Goal: Find specific page/section: Find specific page/section

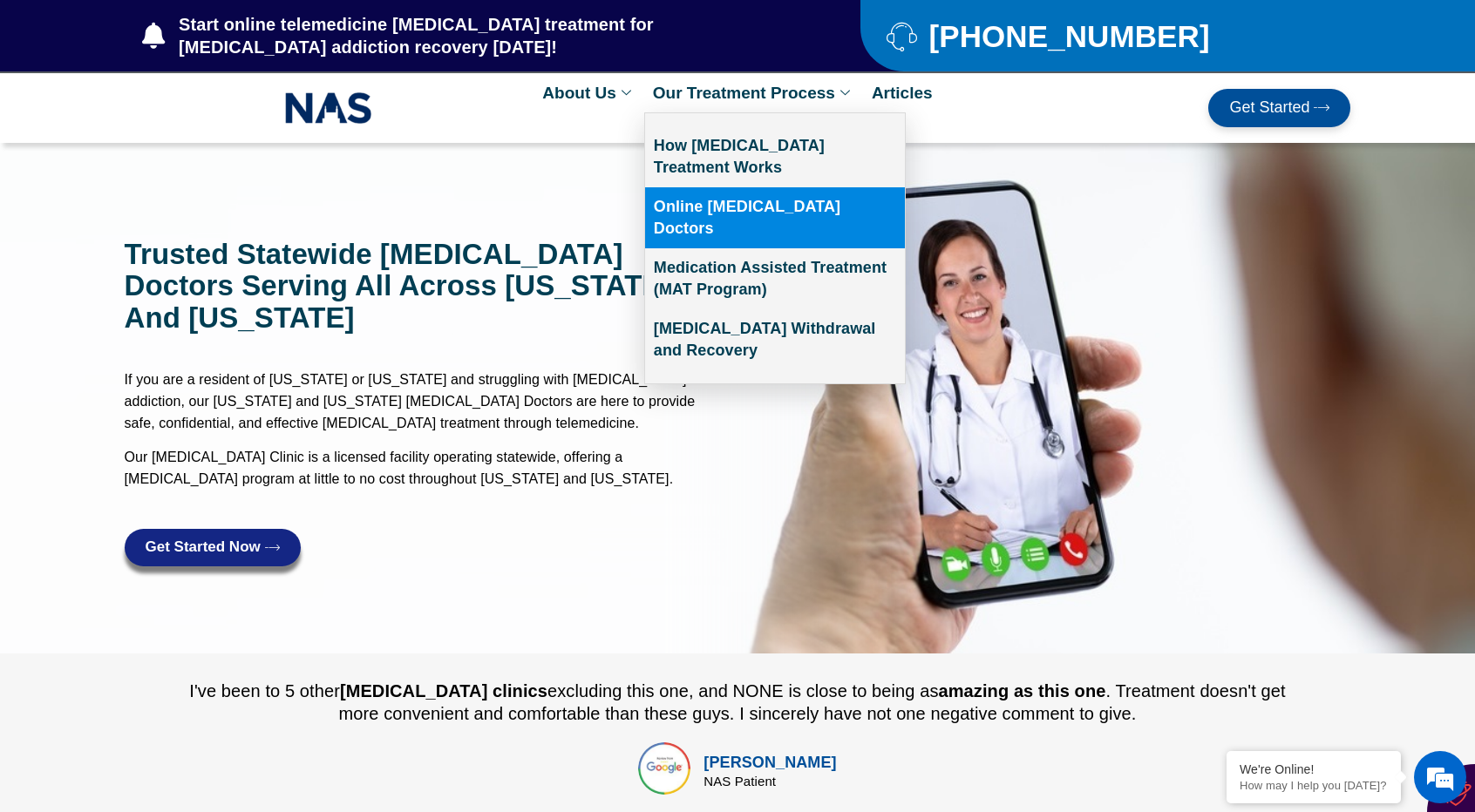
click at [781, 206] on link "Online [MEDICAL_DATA] Doctors" at bounding box center [774, 218] width 260 height 61
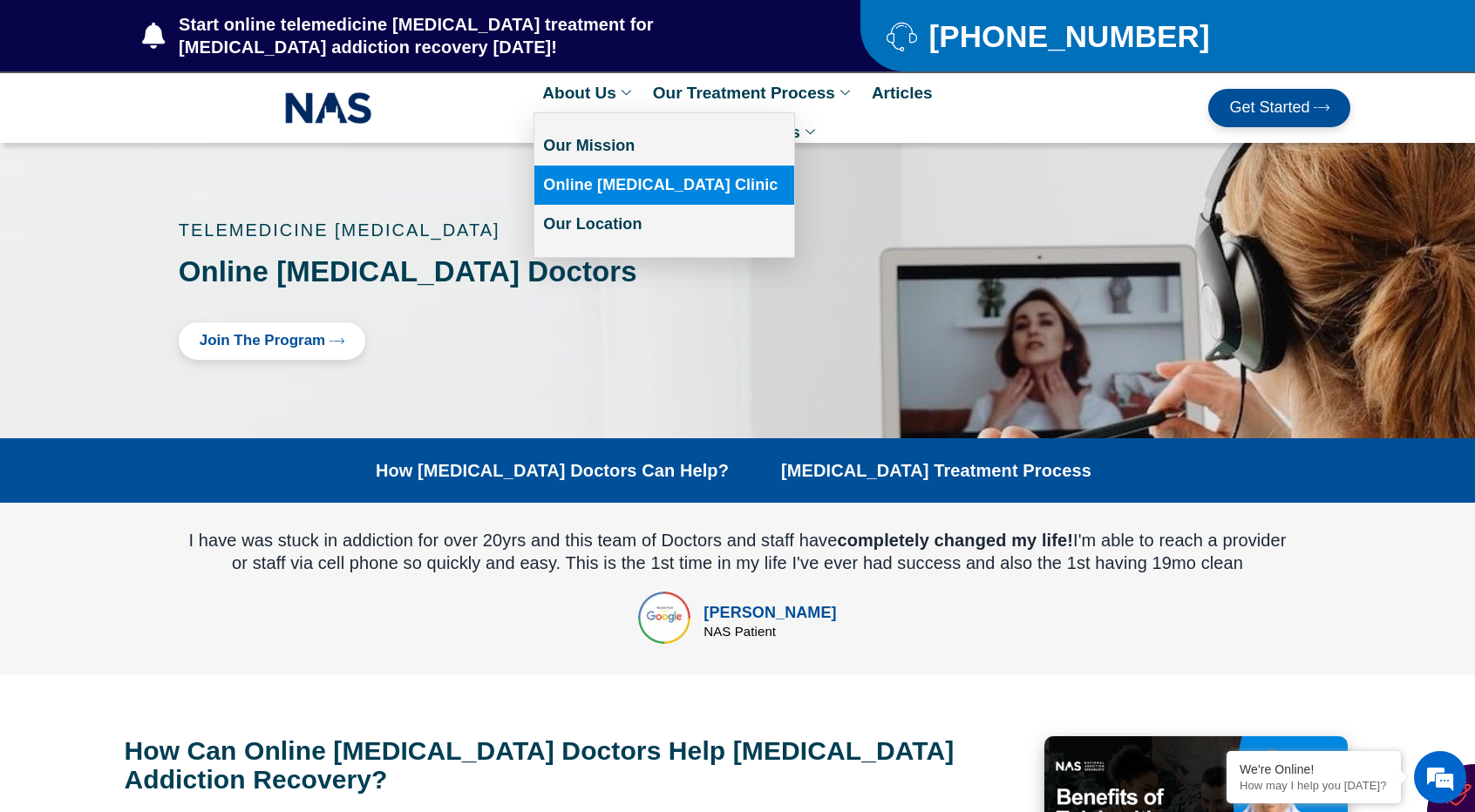
click at [611, 200] on link "Online [MEDICAL_DATA] Clinic" at bounding box center [664, 185] width 260 height 40
